Goal: Task Accomplishment & Management: Manage account settings

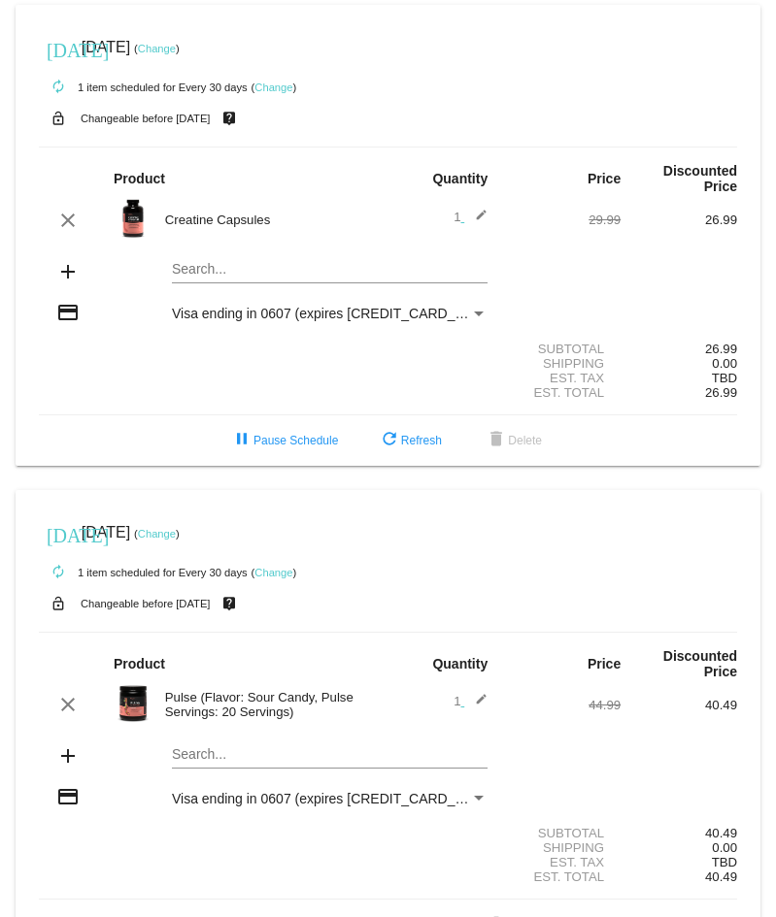
scroll to position [226, 0]
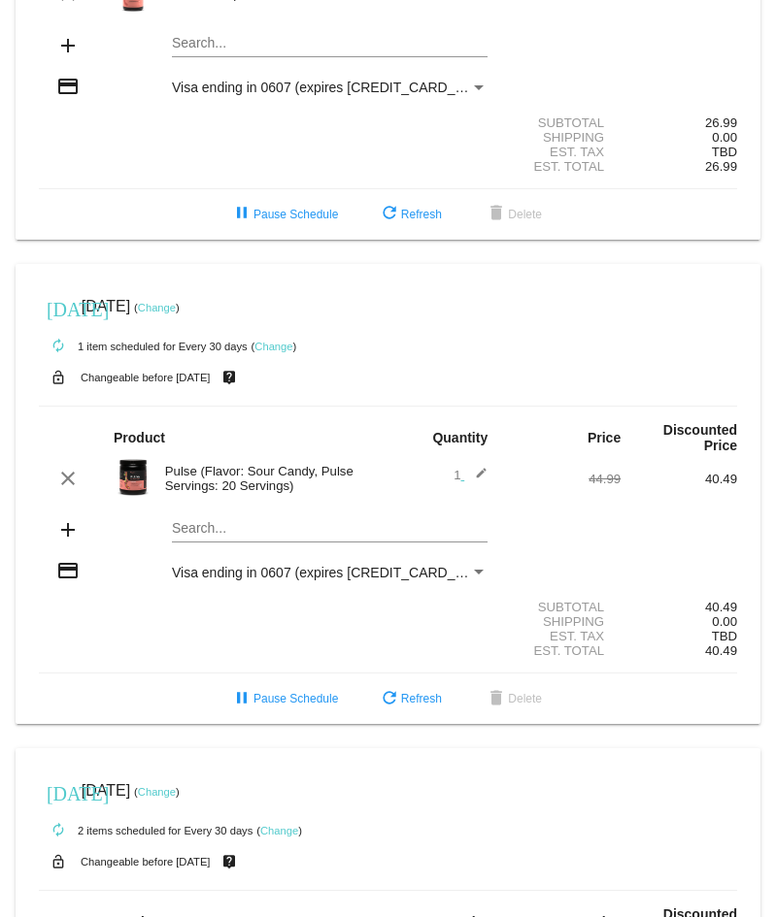
click at [176, 308] on link "Change" at bounding box center [157, 308] width 38 height 12
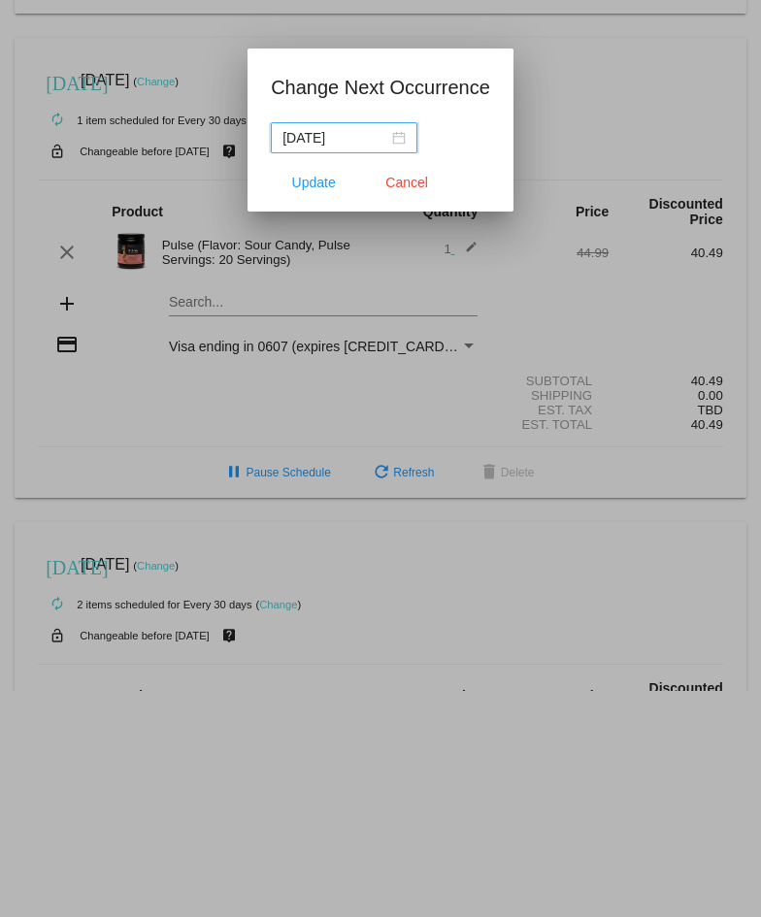
click at [398, 137] on div "2025-09-10" at bounding box center [343, 137] width 123 height 21
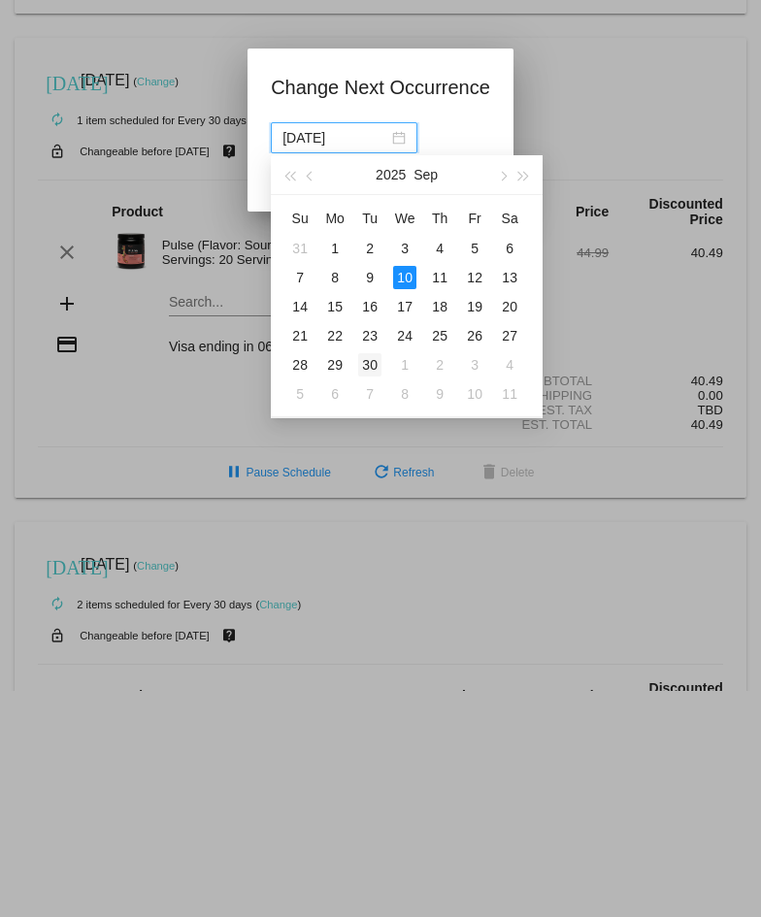
click at [369, 366] on div "30" at bounding box center [369, 364] width 23 height 23
type input "2025-09-30"
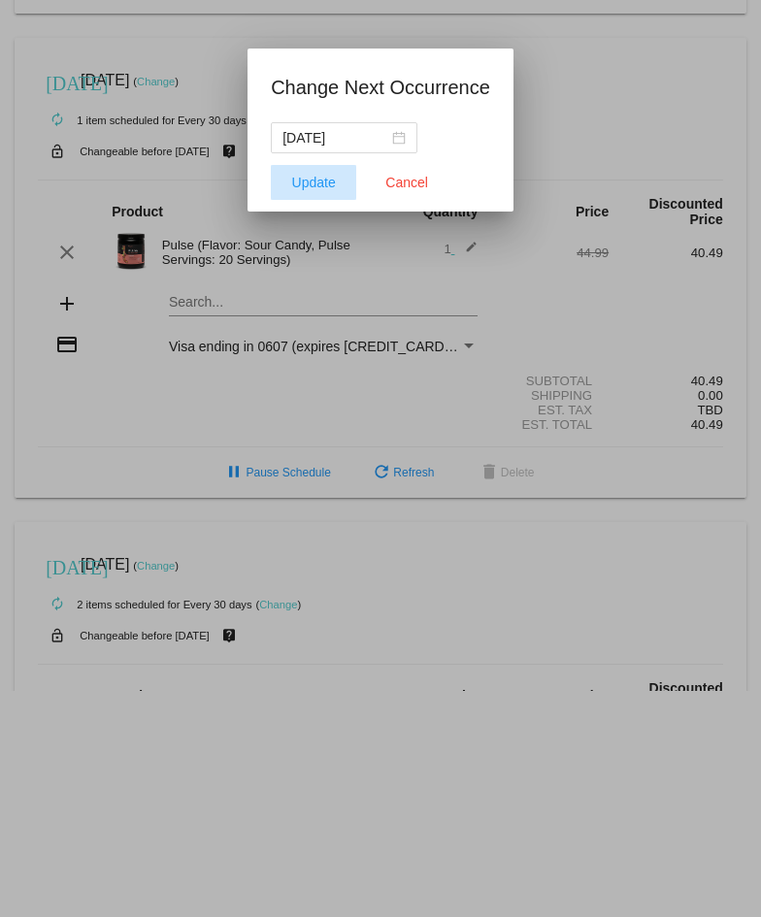
click at [328, 183] on span "Update" at bounding box center [314, 183] width 44 height 16
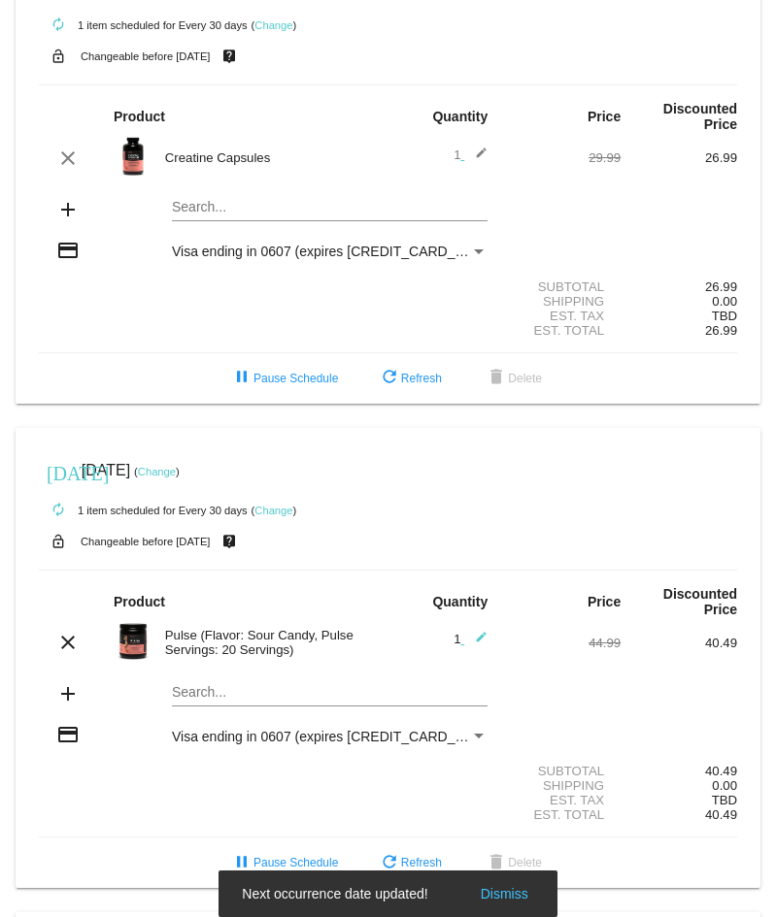
scroll to position [0, 0]
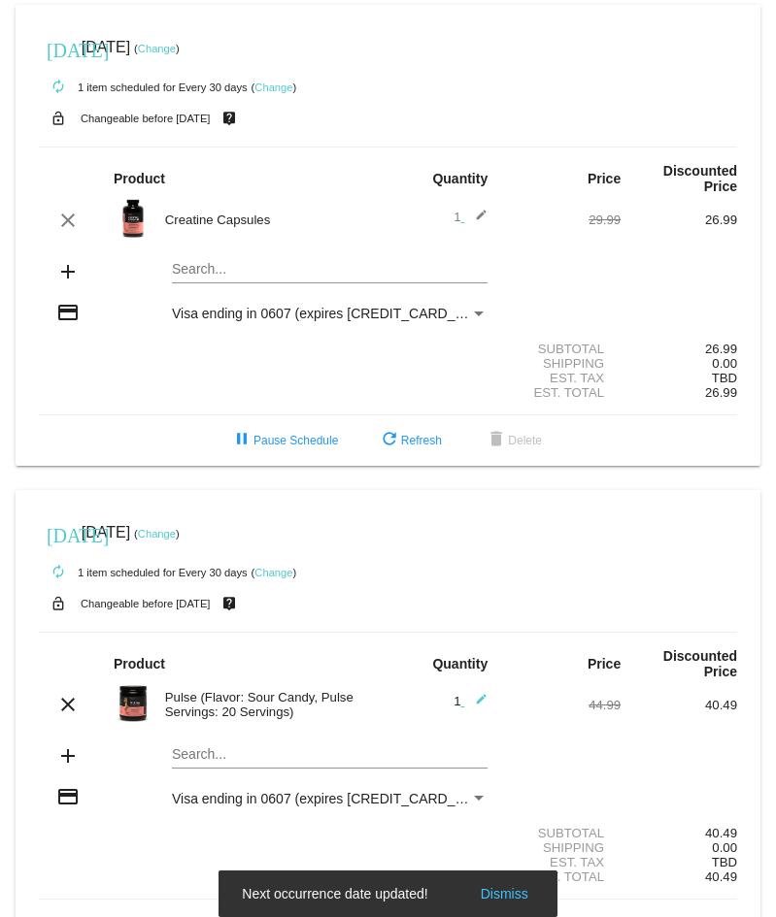
click at [176, 53] on link "Change" at bounding box center [157, 49] width 38 height 12
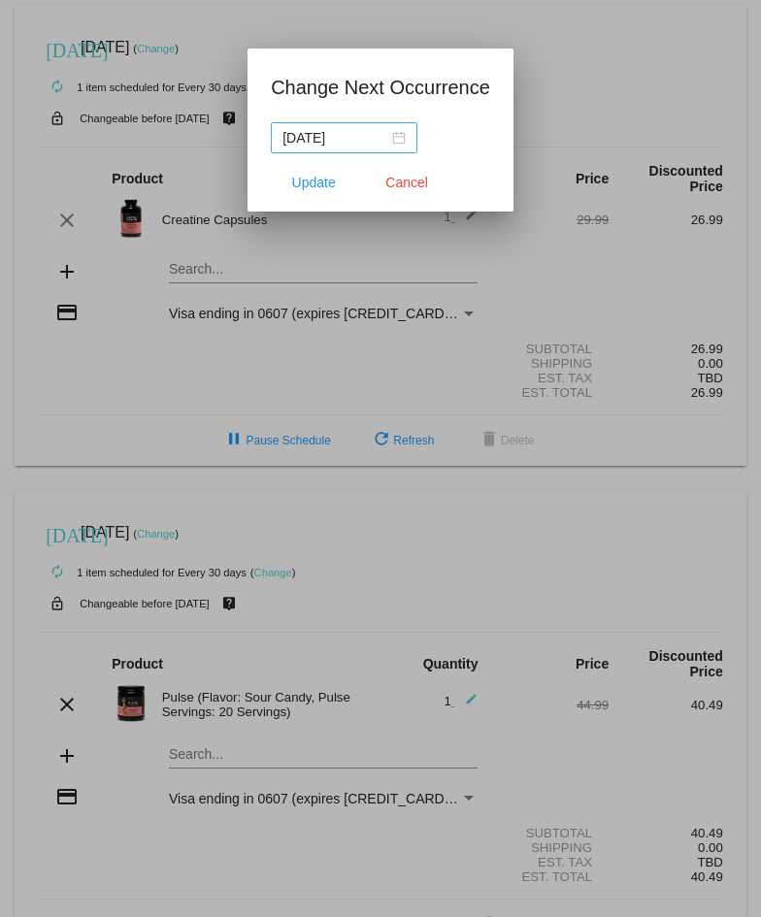
click at [392, 137] on div "2025-09-10" at bounding box center [343, 137] width 123 height 21
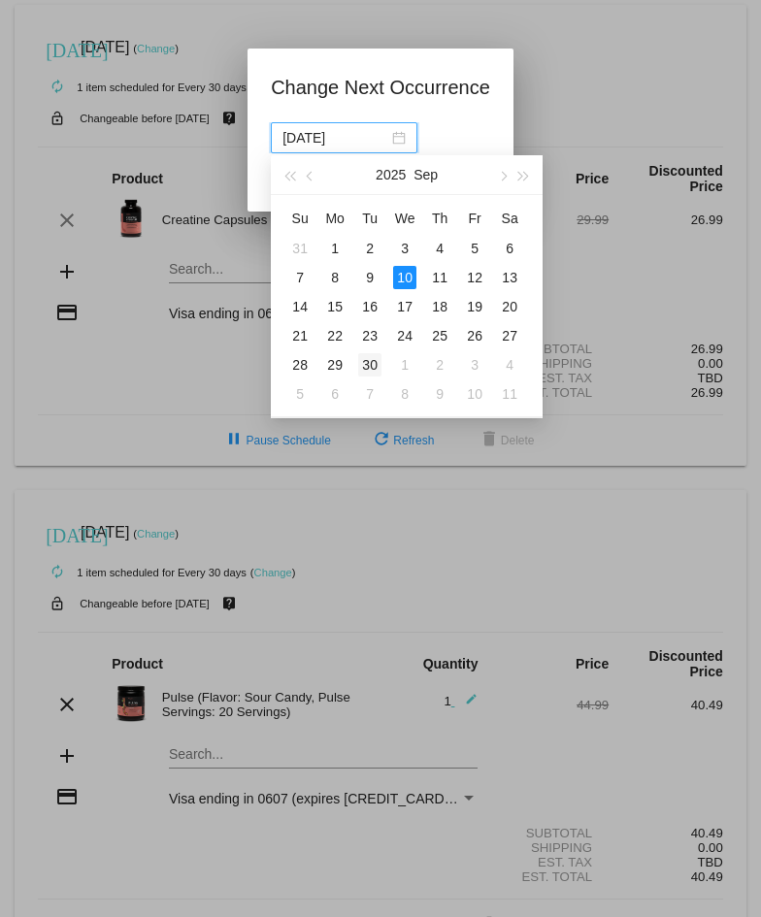
click at [369, 368] on div "30" at bounding box center [369, 364] width 23 height 23
type input "2025-09-30"
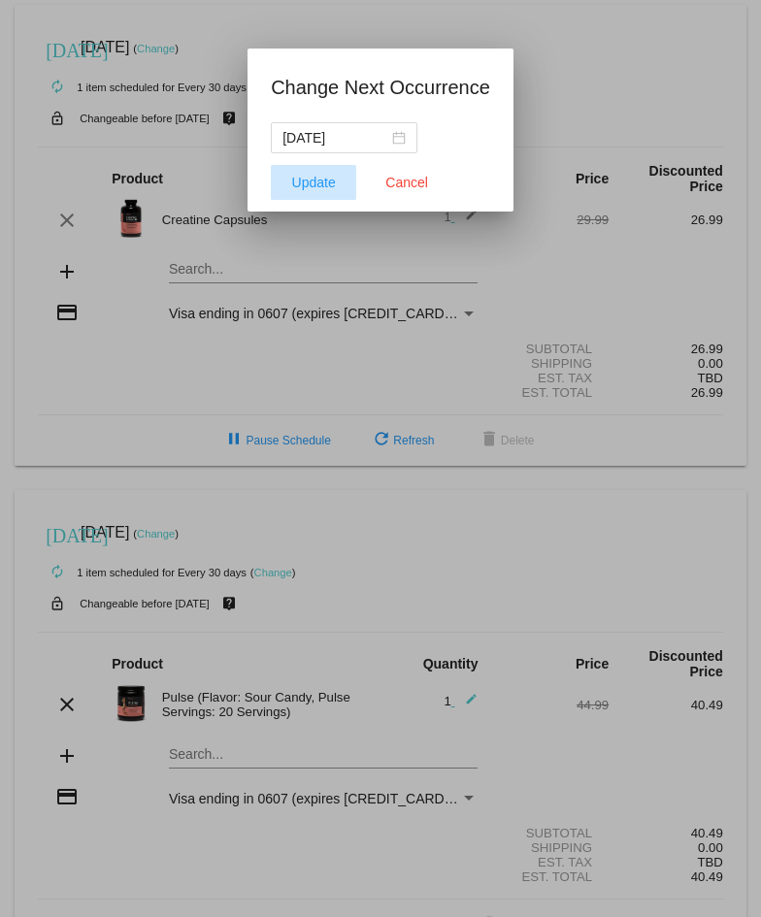
click at [316, 182] on span "Update" at bounding box center [314, 183] width 44 height 16
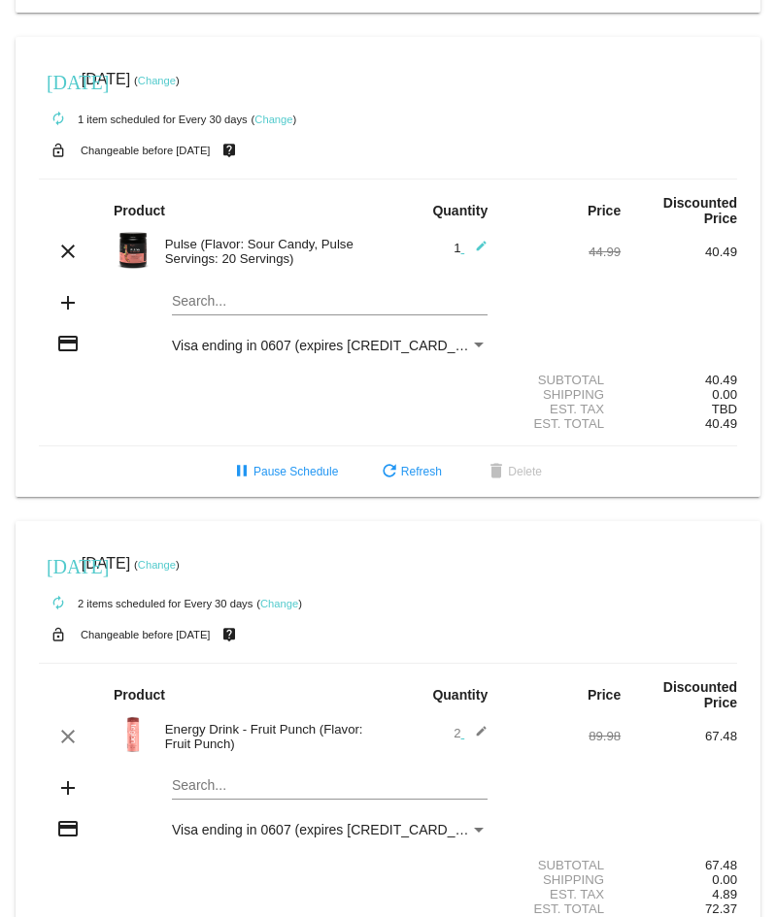
scroll to position [543, 0]
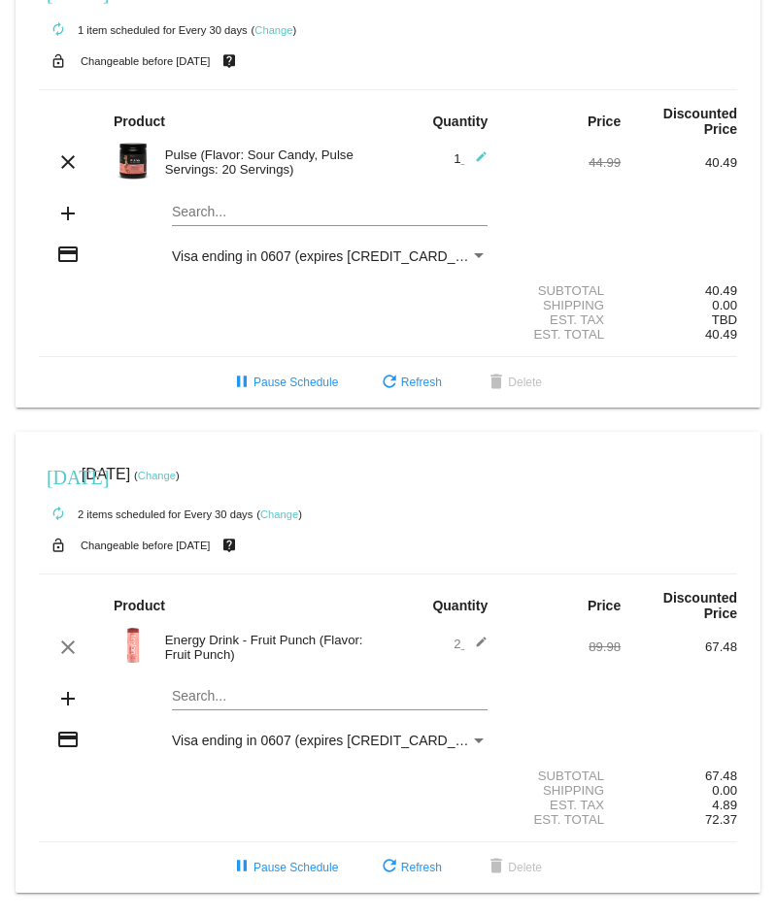
click at [176, 478] on link "Change" at bounding box center [157, 476] width 38 height 12
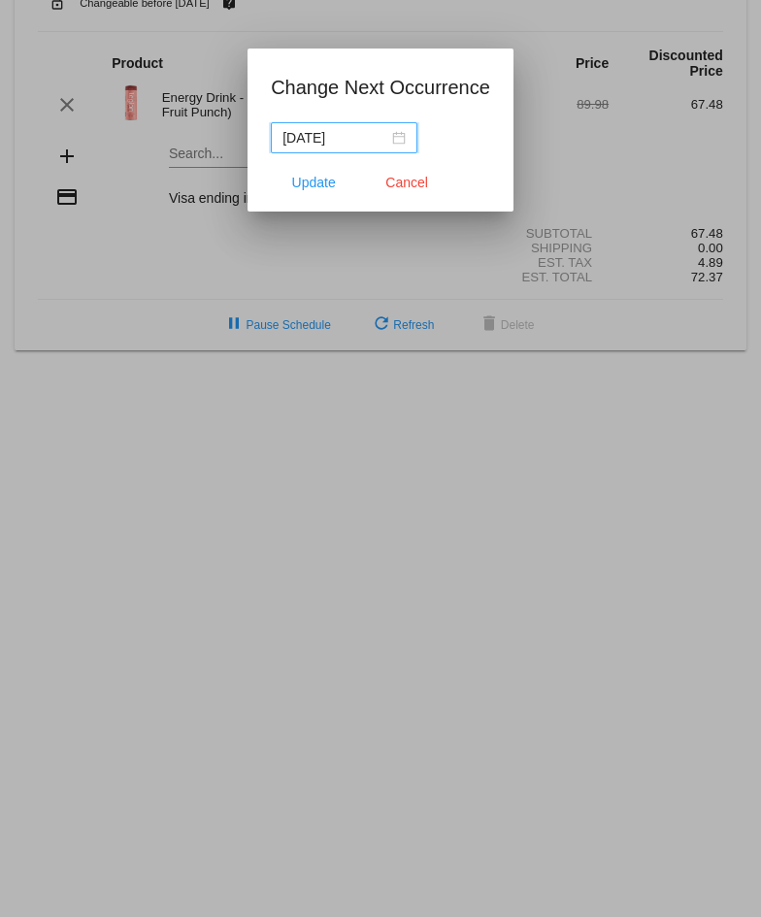
click at [396, 135] on div "2025-09-10" at bounding box center [343, 137] width 123 height 21
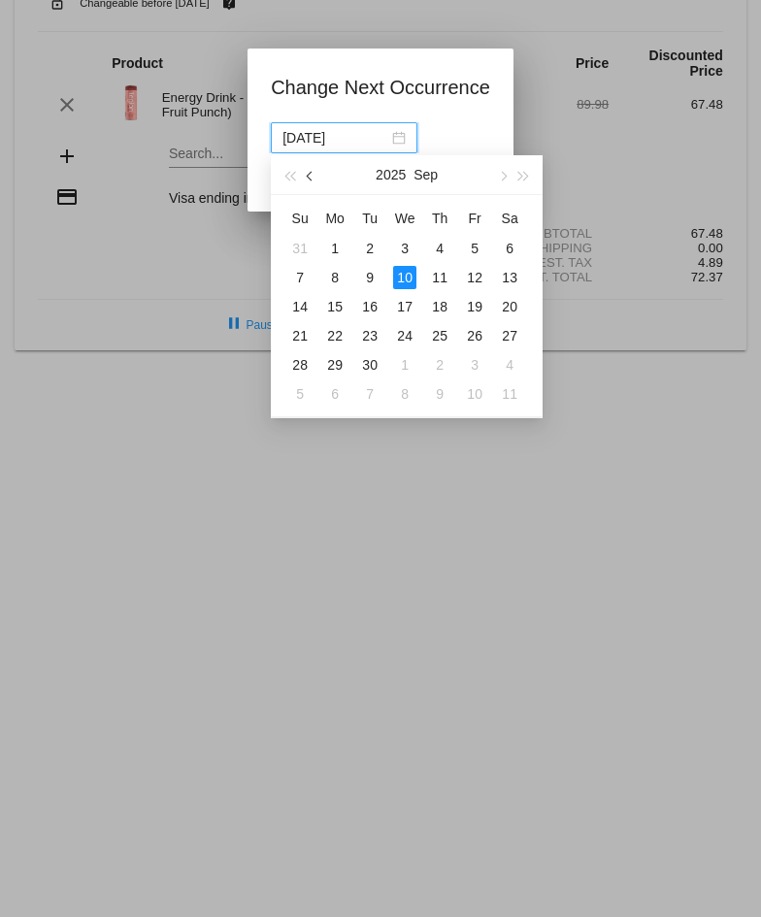
click at [307, 178] on button "button" at bounding box center [311, 174] width 21 height 39
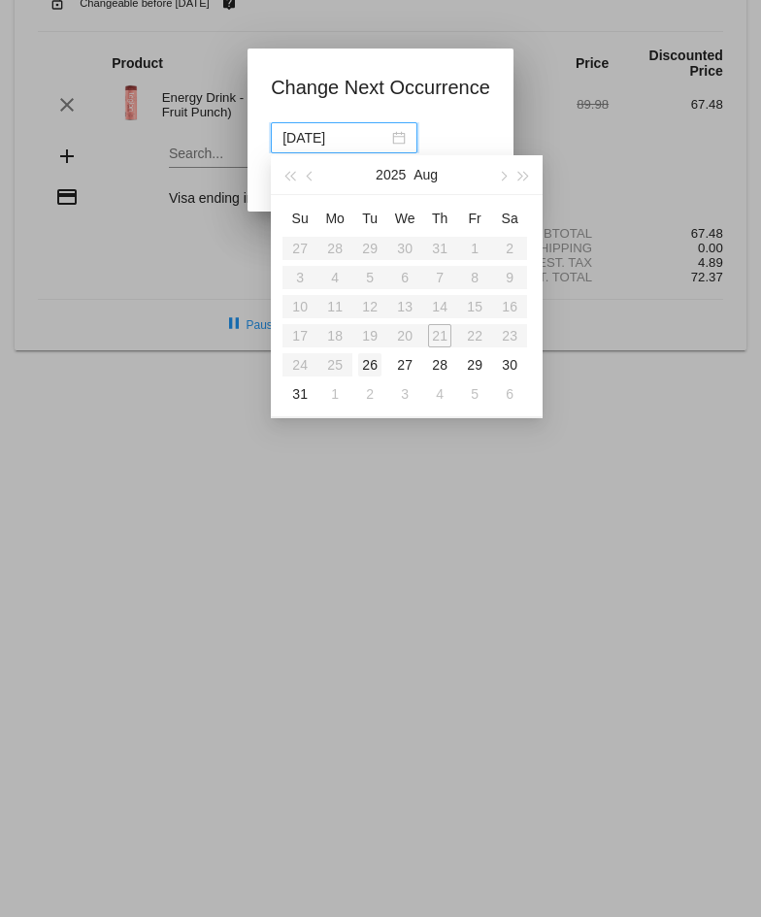
click at [373, 364] on div "26" at bounding box center [369, 364] width 23 height 23
type input "2025-08-26"
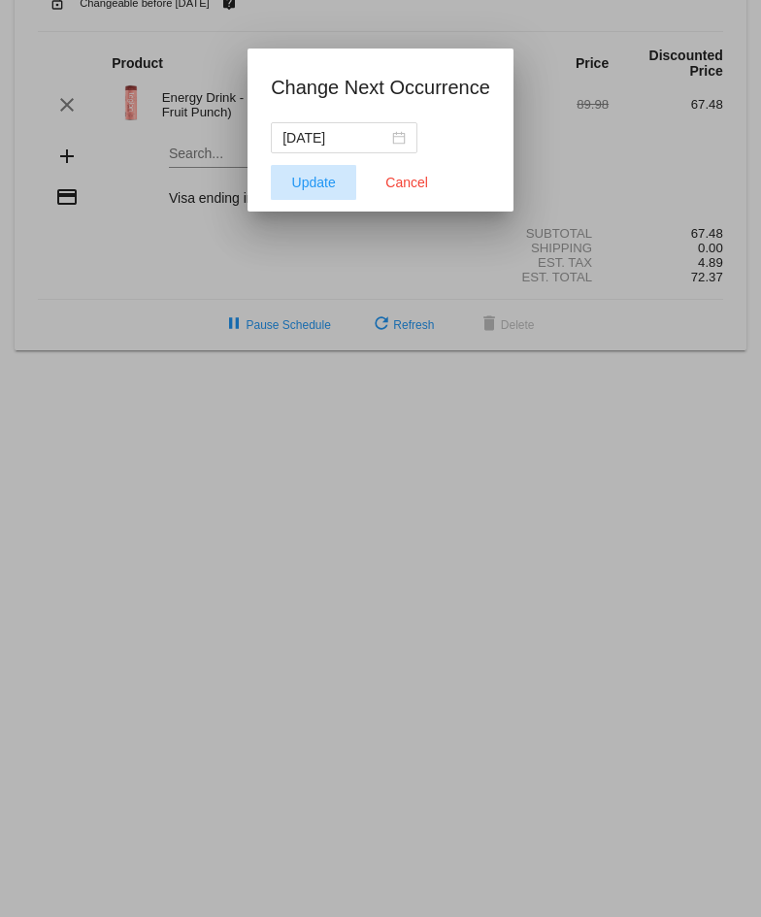
click at [315, 193] on button "Update" at bounding box center [313, 182] width 85 height 35
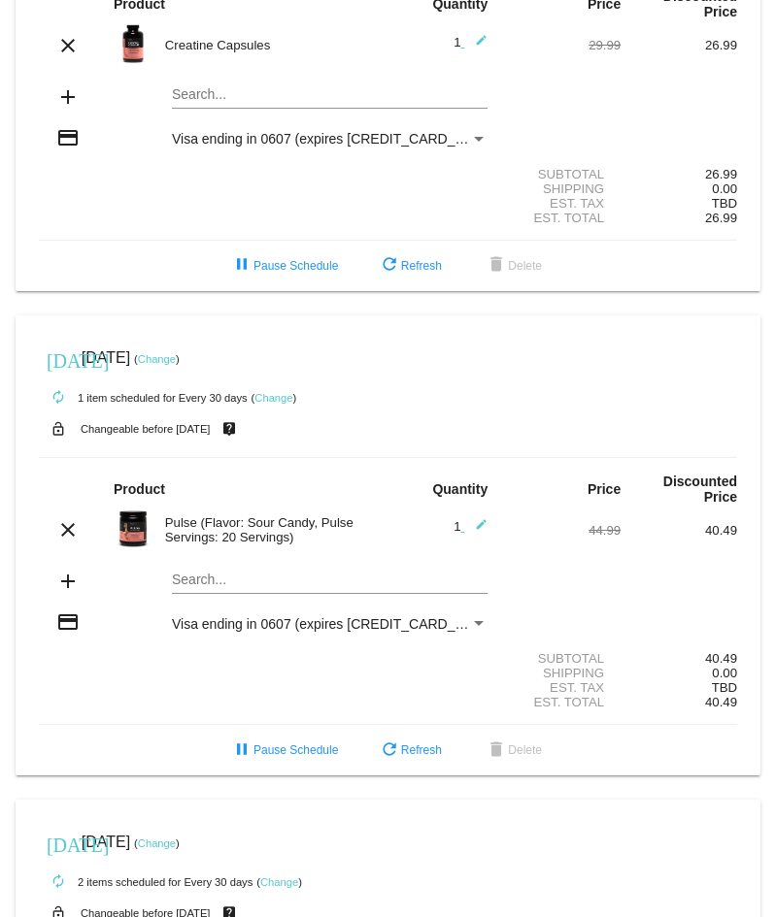
scroll to position [0, 0]
